Goal: Task Accomplishment & Management: Use online tool/utility

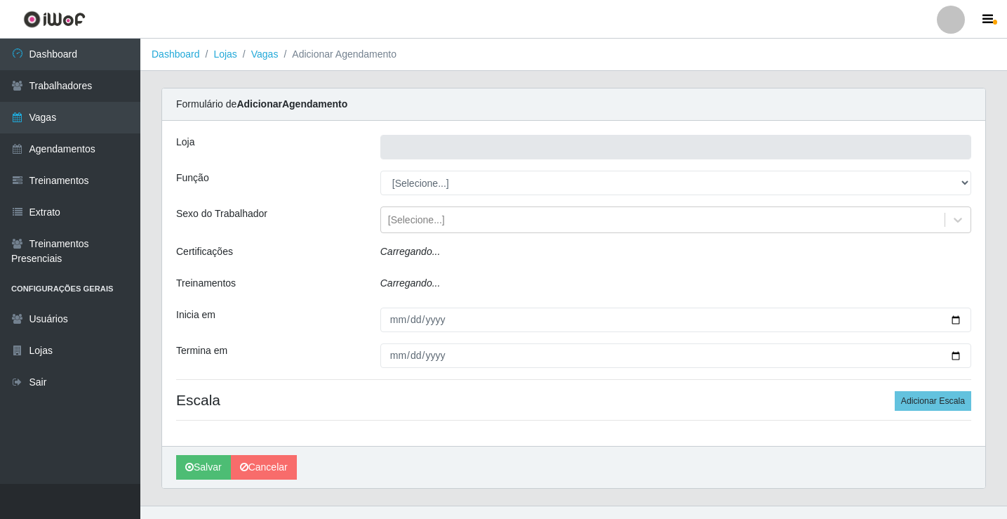
type input "Rede Econômico - Prata"
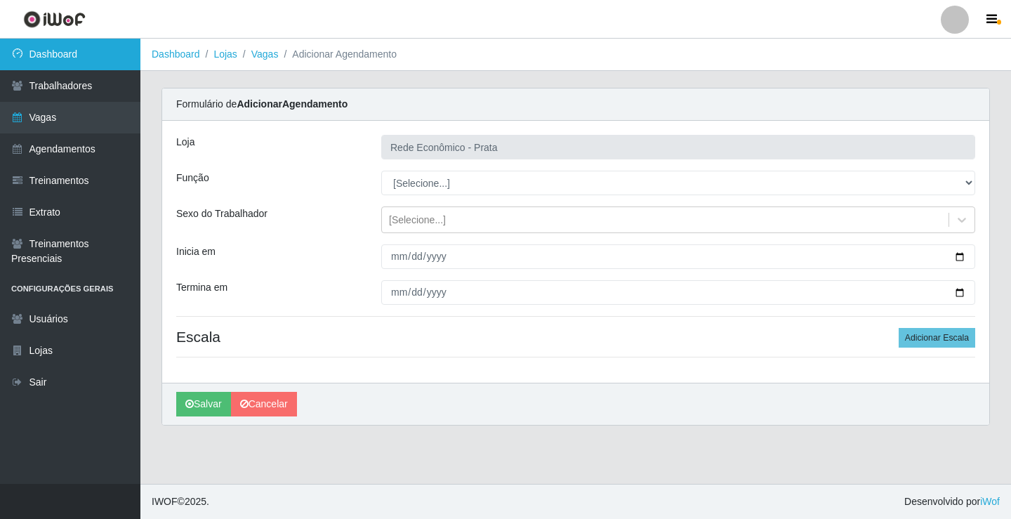
click at [121, 39] on link "Dashboard" at bounding box center [70, 55] width 140 height 32
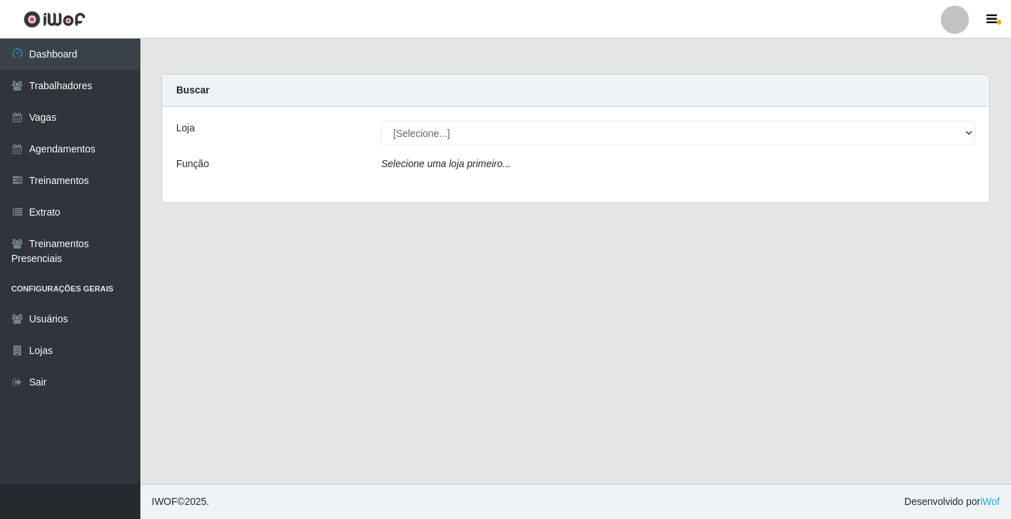
click at [449, 163] on icon "Selecione uma loja primeiro..." at bounding box center [445, 163] width 129 height 11
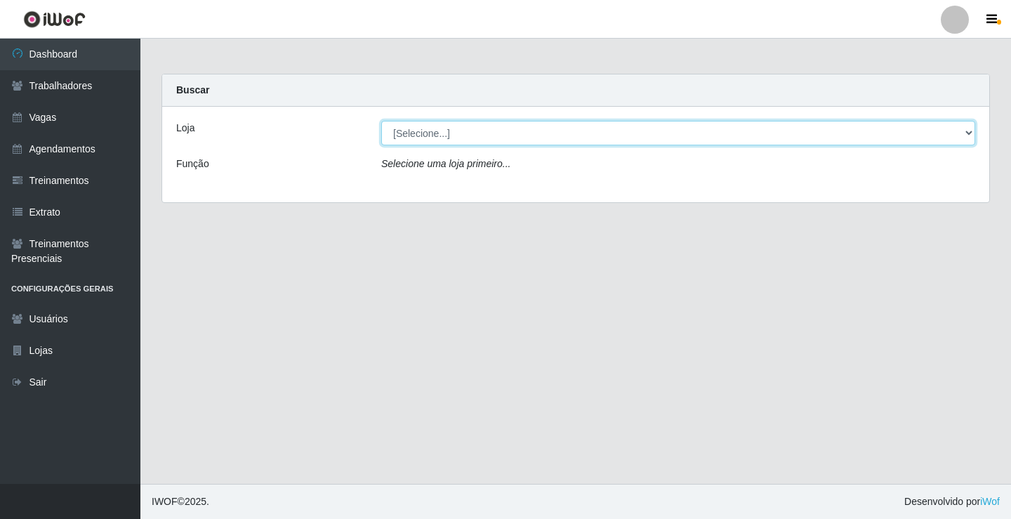
click at [394, 127] on select "[Selecione...] Rede Econômico - Prata" at bounding box center [678, 133] width 594 height 25
select select "192"
click at [381, 121] on select "[Selecione...] Rede Econômico - Prata" at bounding box center [678, 133] width 594 height 25
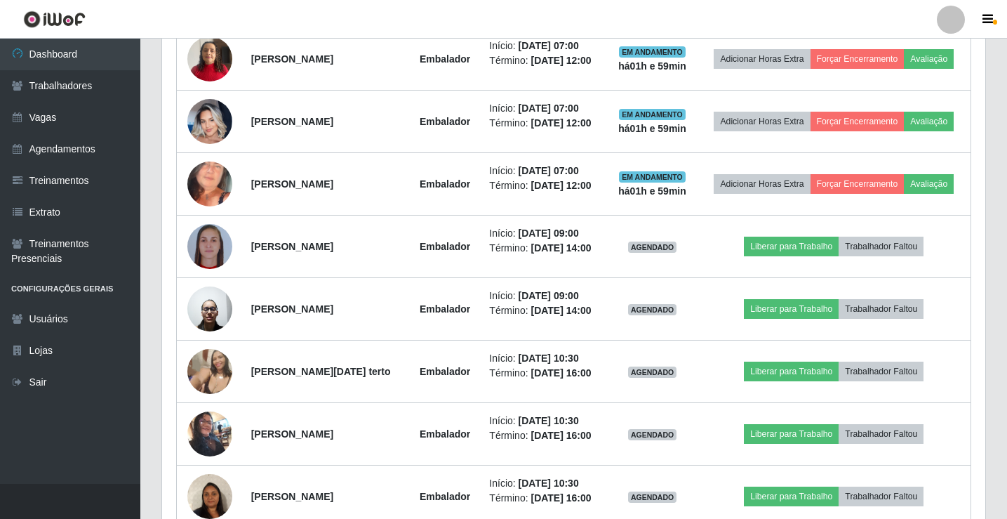
scroll to position [702, 0]
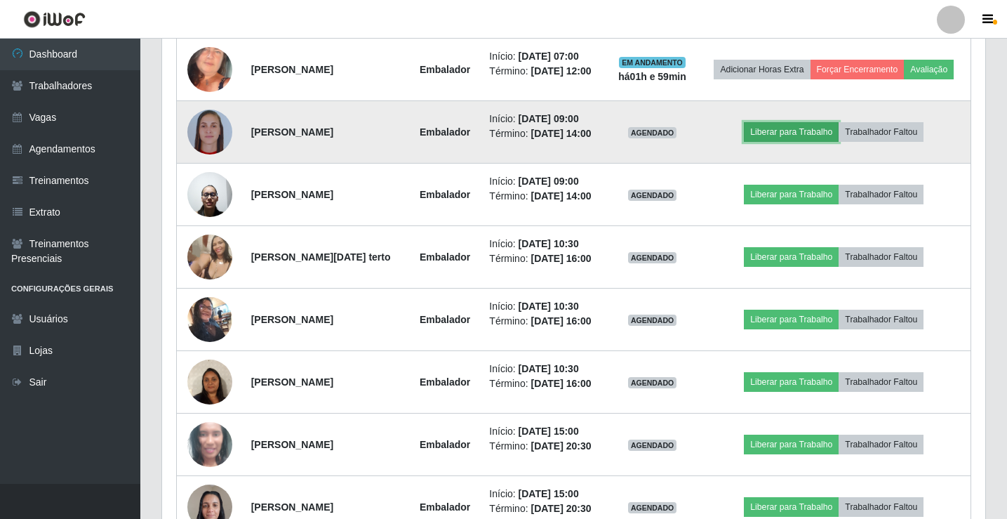
click at [794, 132] on button "Liberar para Trabalho" at bounding box center [791, 132] width 95 height 20
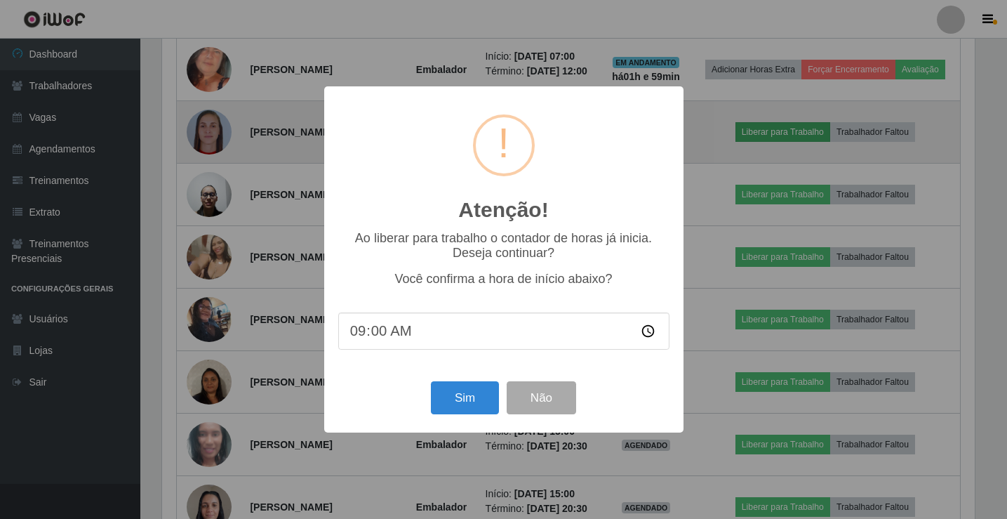
scroll to position [291, 816]
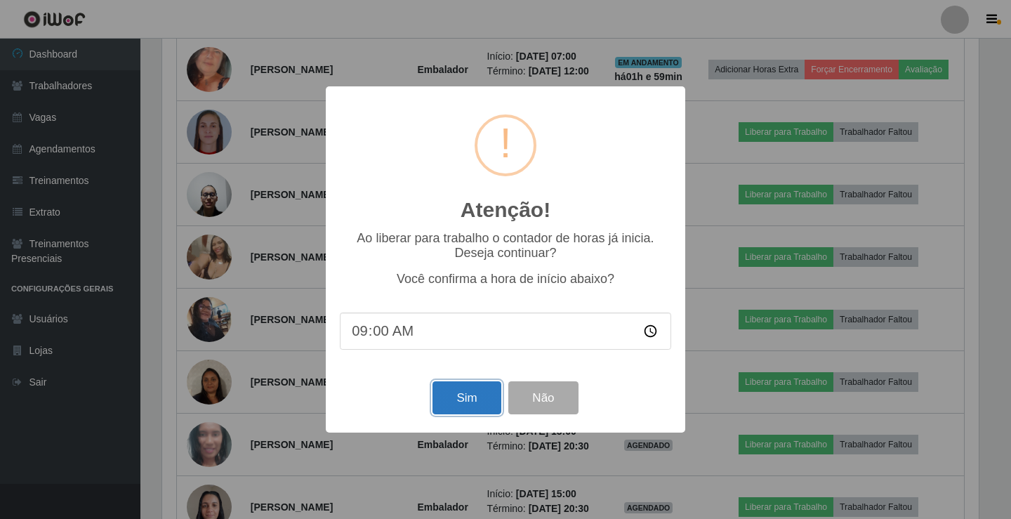
click at [468, 409] on button "Sim" at bounding box center [466, 397] width 68 height 33
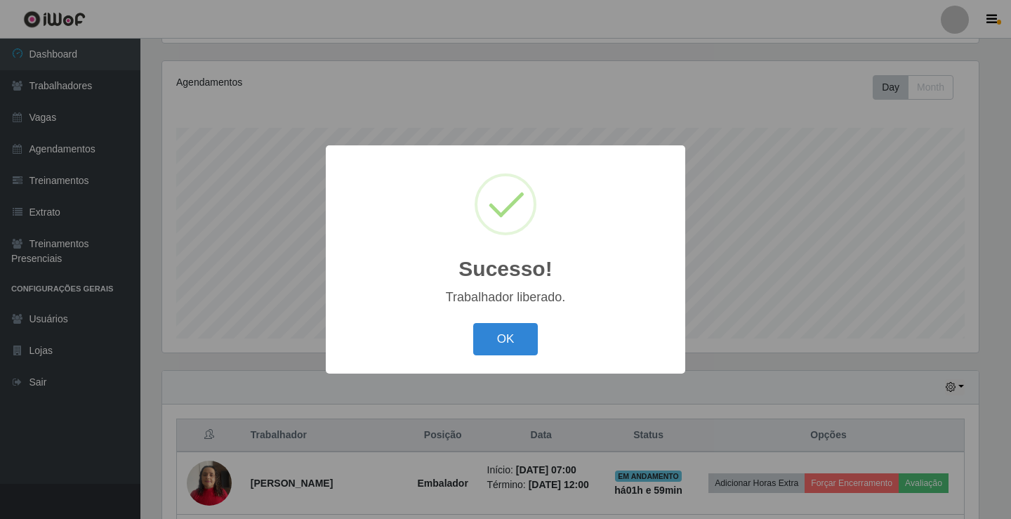
click at [543, 337] on div "OK Cancel" at bounding box center [505, 339] width 331 height 40
click at [527, 337] on button "OK" at bounding box center [505, 339] width 65 height 33
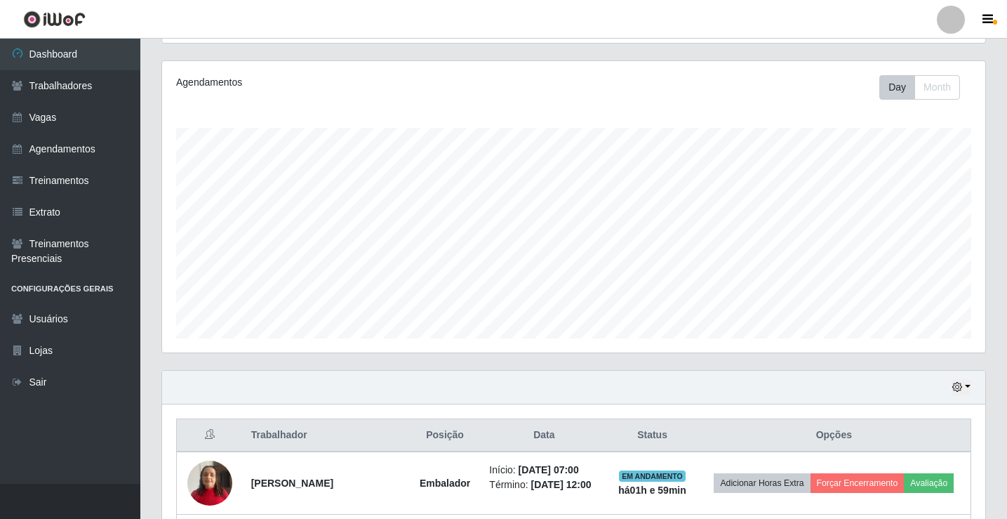
scroll to position [655, 0]
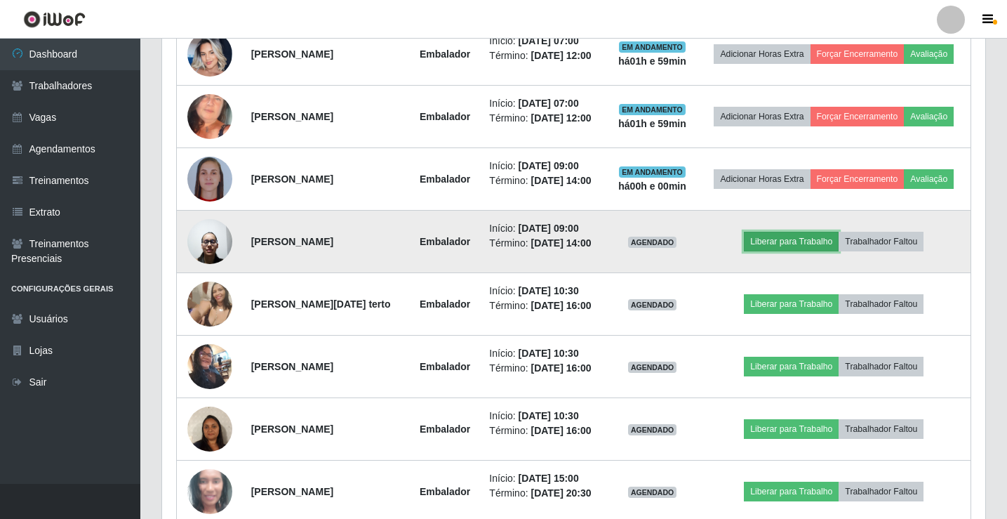
click at [790, 244] on button "Liberar para Trabalho" at bounding box center [791, 242] width 95 height 20
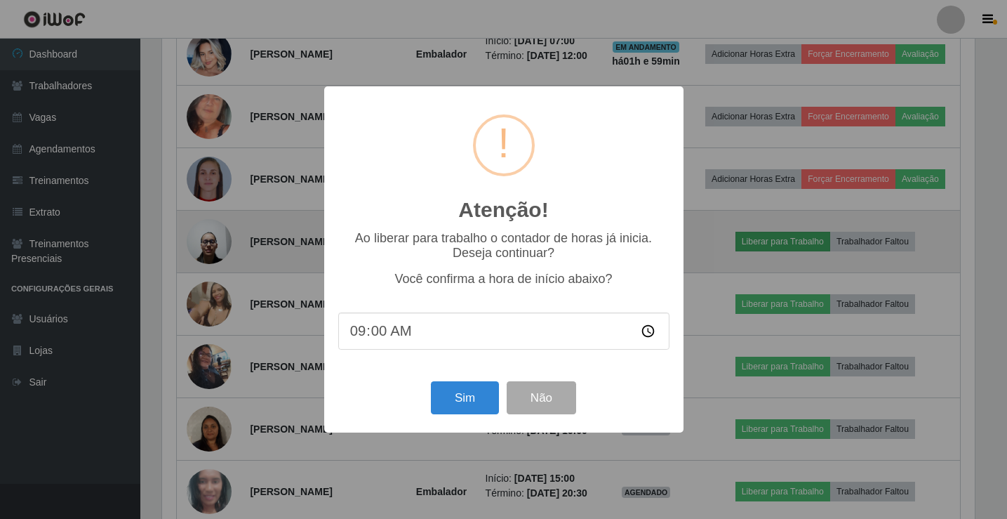
scroll to position [291, 816]
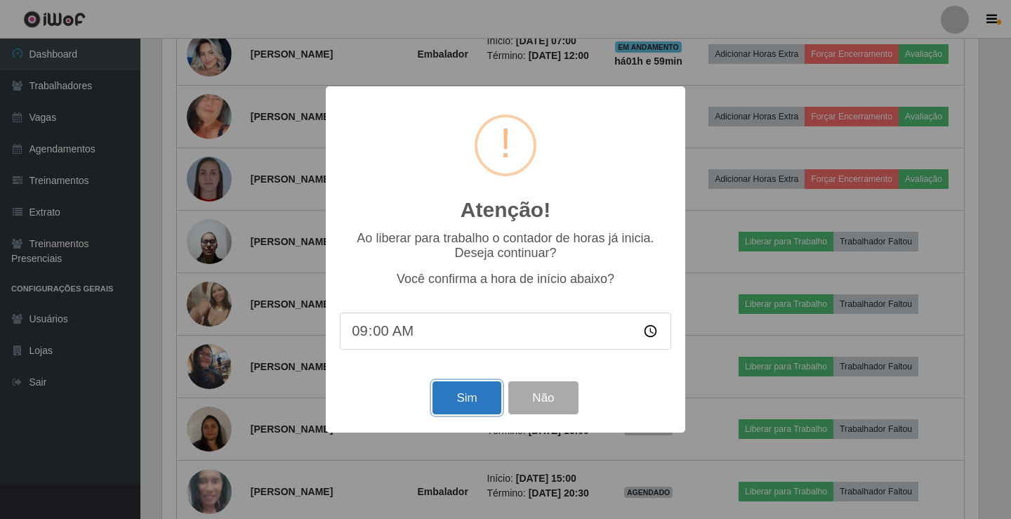
click at [488, 402] on button "Sim" at bounding box center [466, 397] width 68 height 33
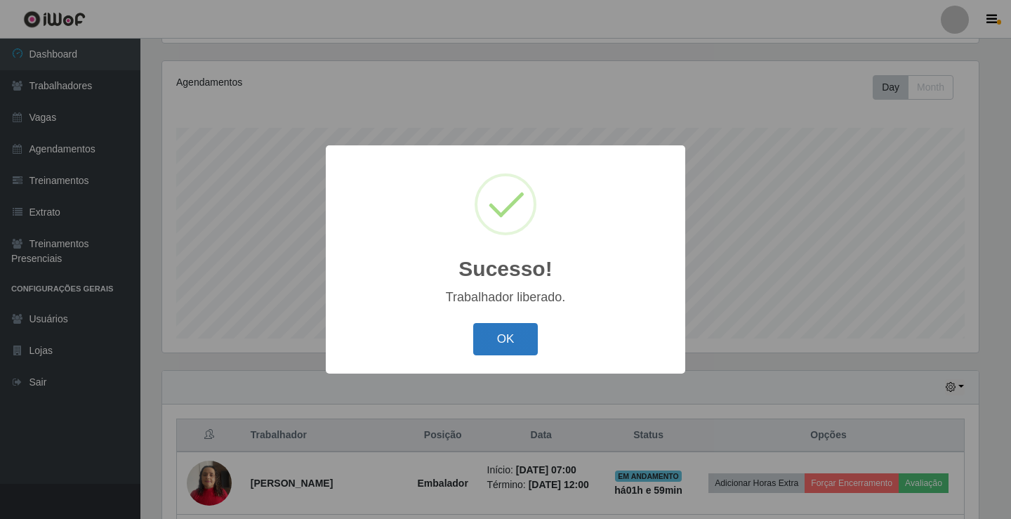
click at [531, 338] on button "OK" at bounding box center [505, 339] width 65 height 33
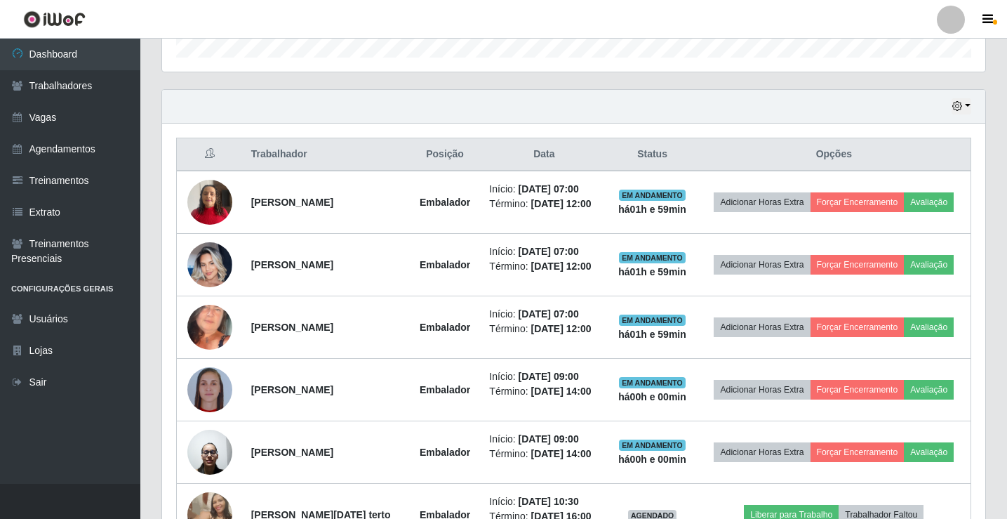
scroll to position [655, 0]
